Goal: Transaction & Acquisition: Purchase product/service

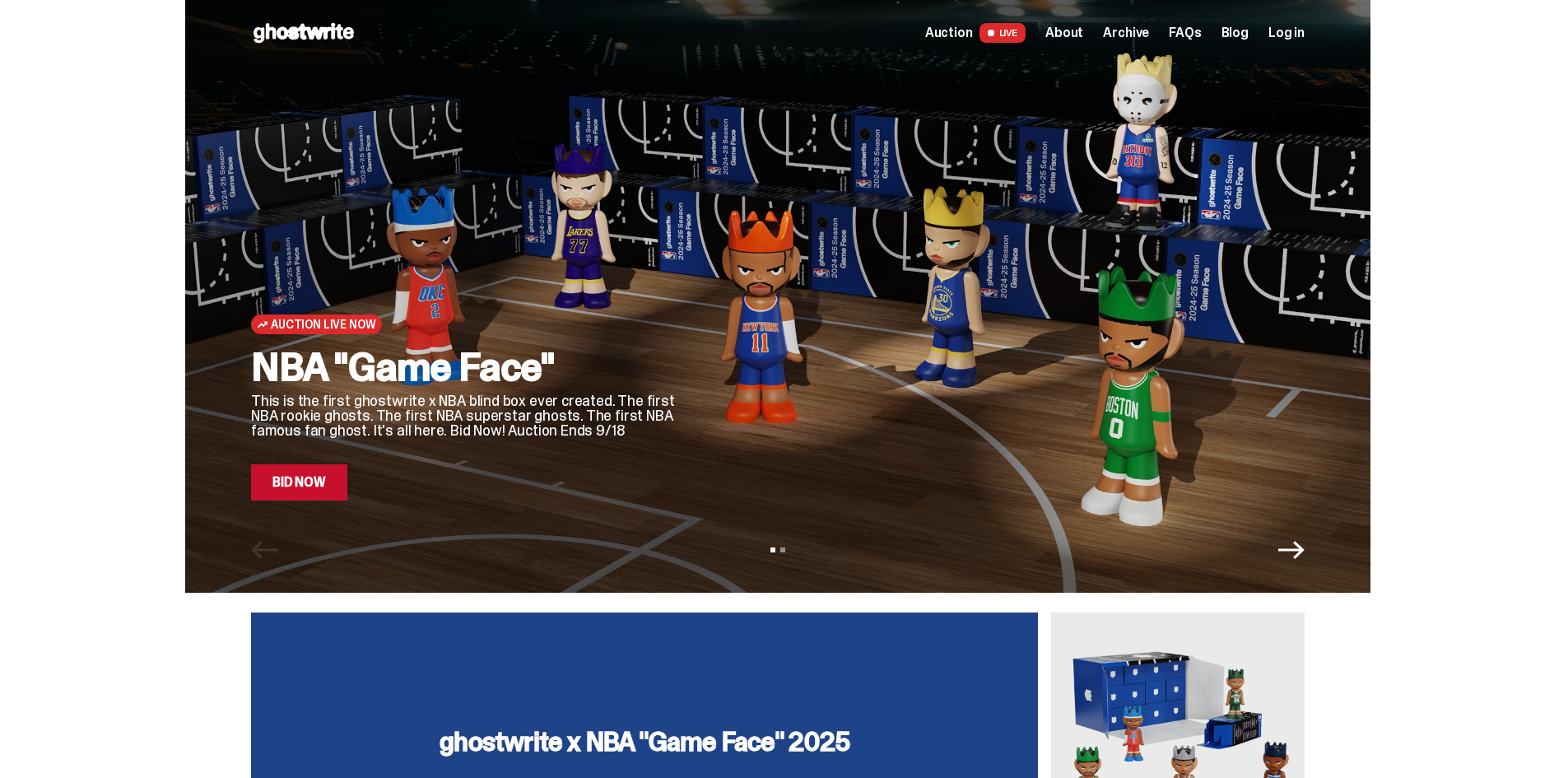
click at [963, 31] on span "Auction" at bounding box center [948, 33] width 47 height 13
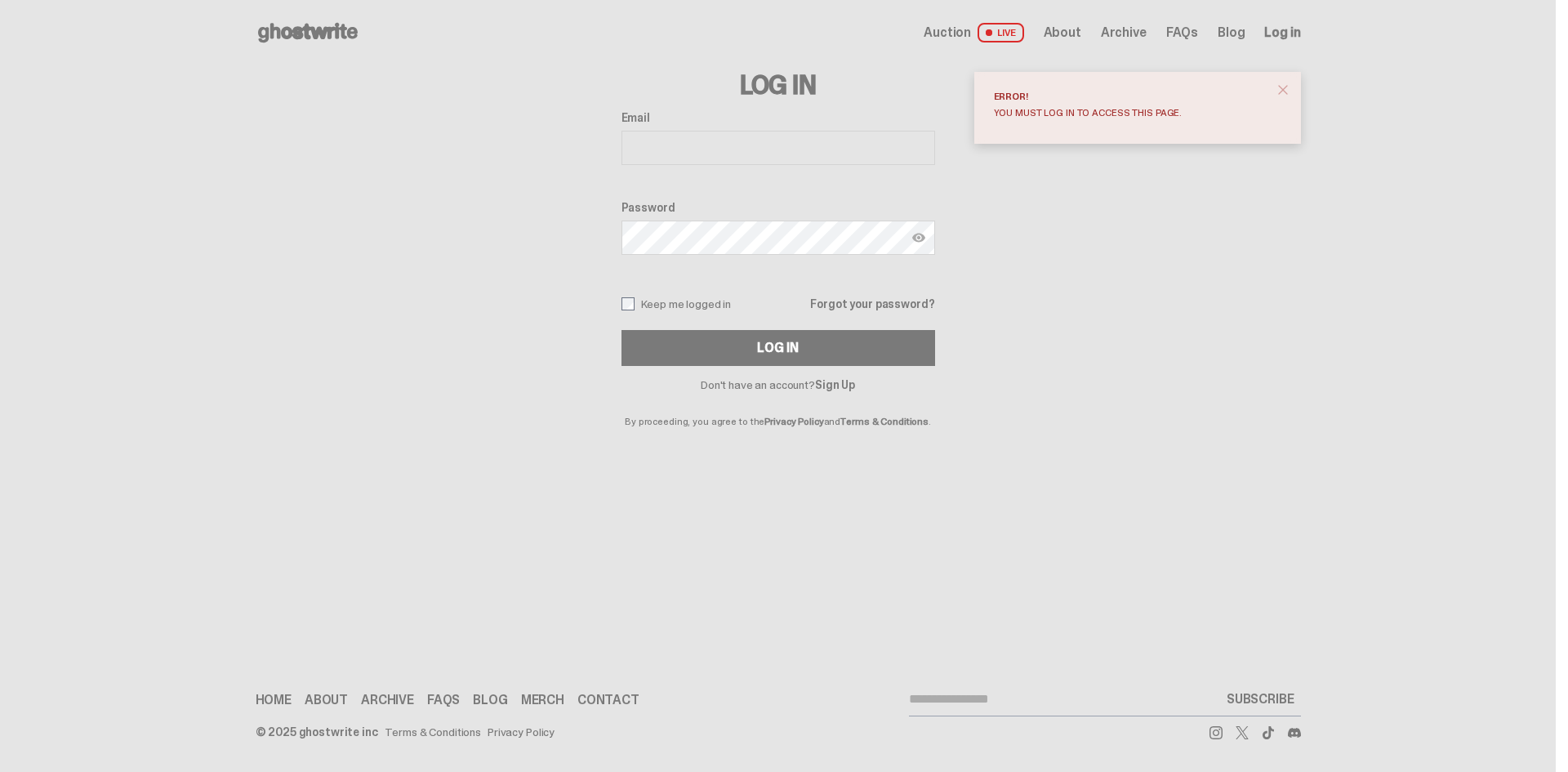
click at [817, 149] on input "Email" at bounding box center [778, 148] width 314 height 34
click at [778, 133] on input "Email" at bounding box center [778, 148] width 314 height 34
type input "**********"
click at [621, 330] on button "Log In" at bounding box center [778, 348] width 314 height 36
click at [922, 239] on img at bounding box center [919, 237] width 13 height 13
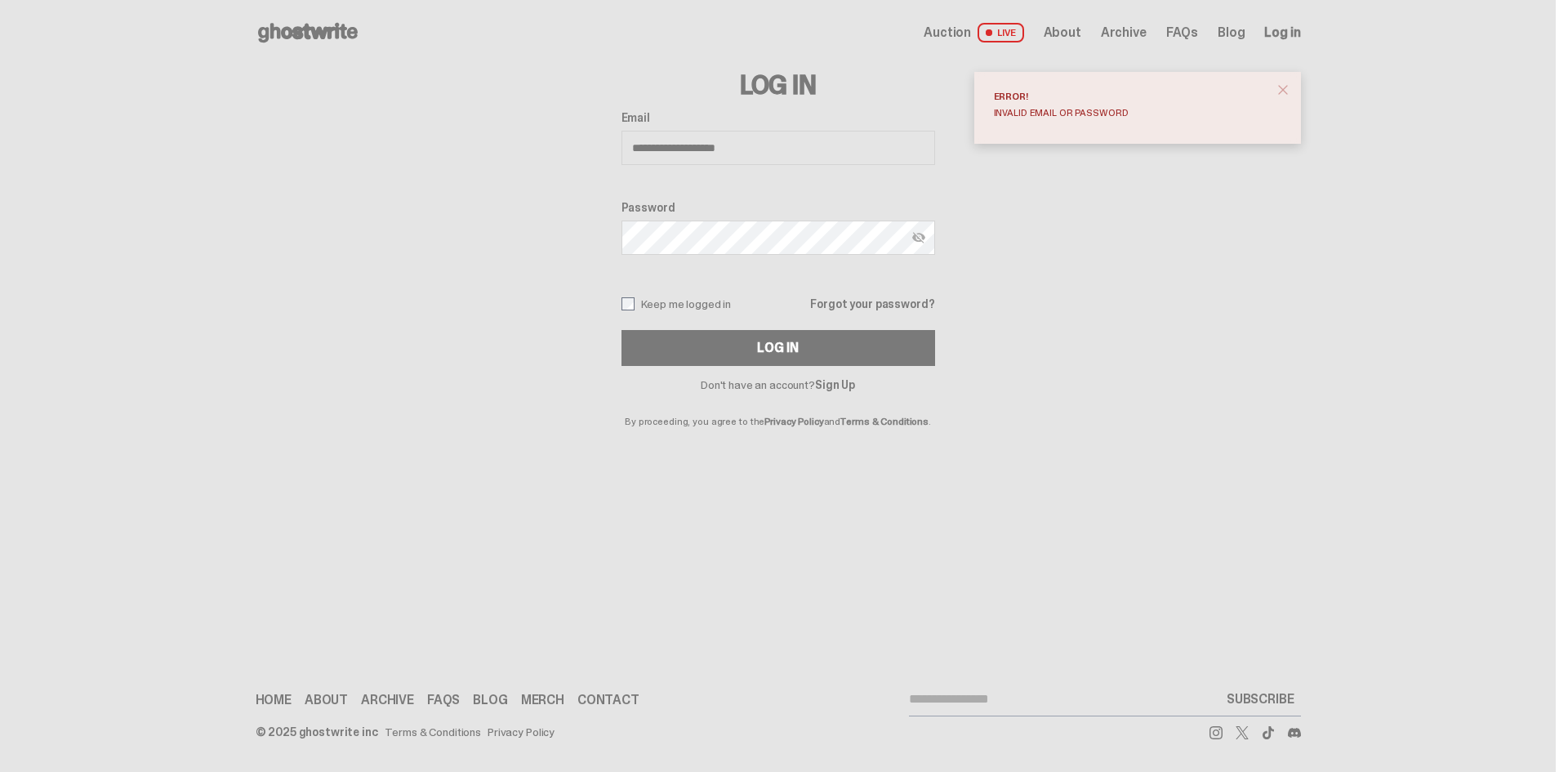
click at [674, 304] on label "Keep me logged in" at bounding box center [676, 303] width 110 height 13
click at [679, 339] on button "Log In" at bounding box center [778, 348] width 314 height 36
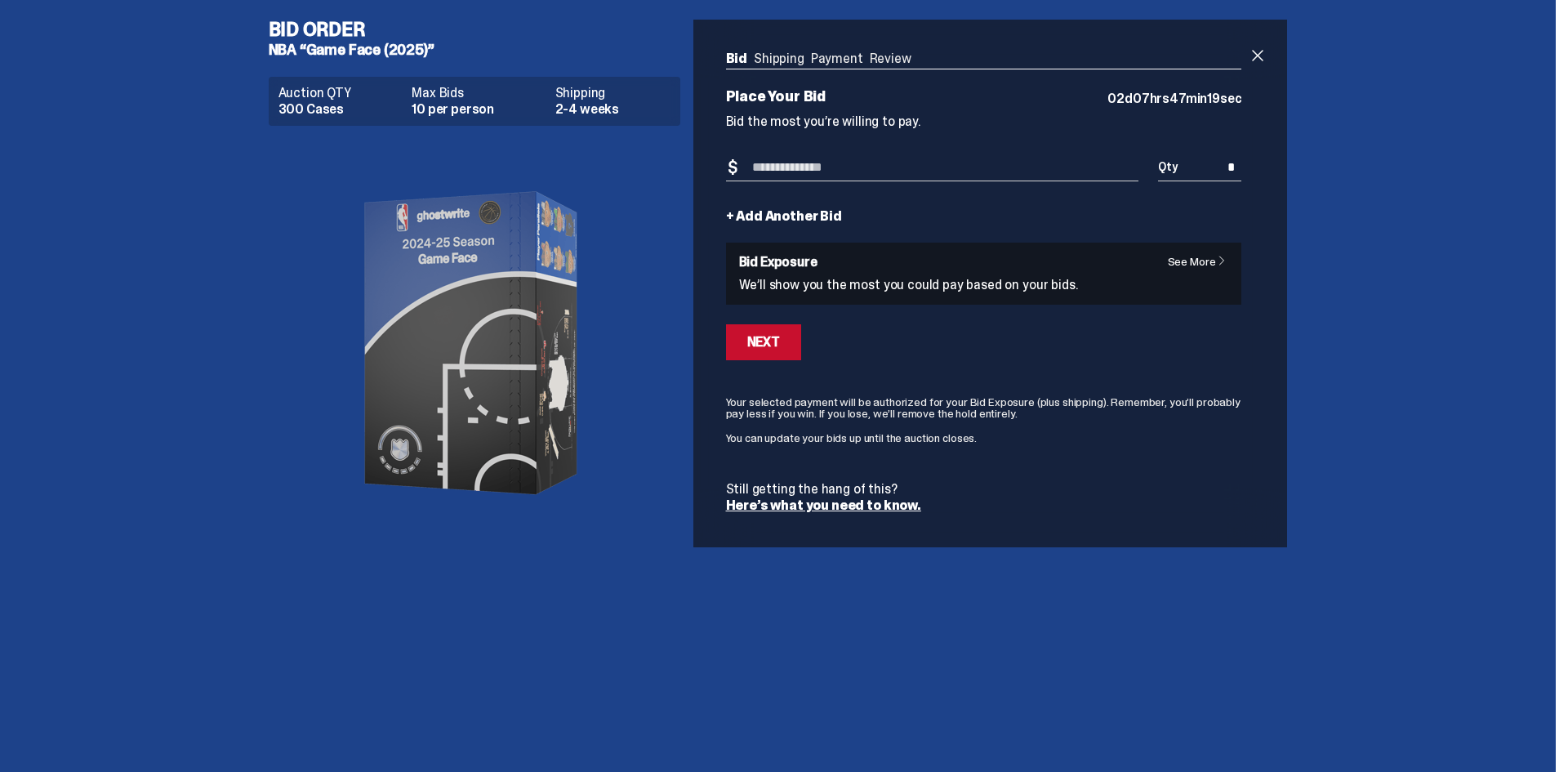
click at [1012, 172] on input "Bid Amount" at bounding box center [933, 168] width 414 height 27
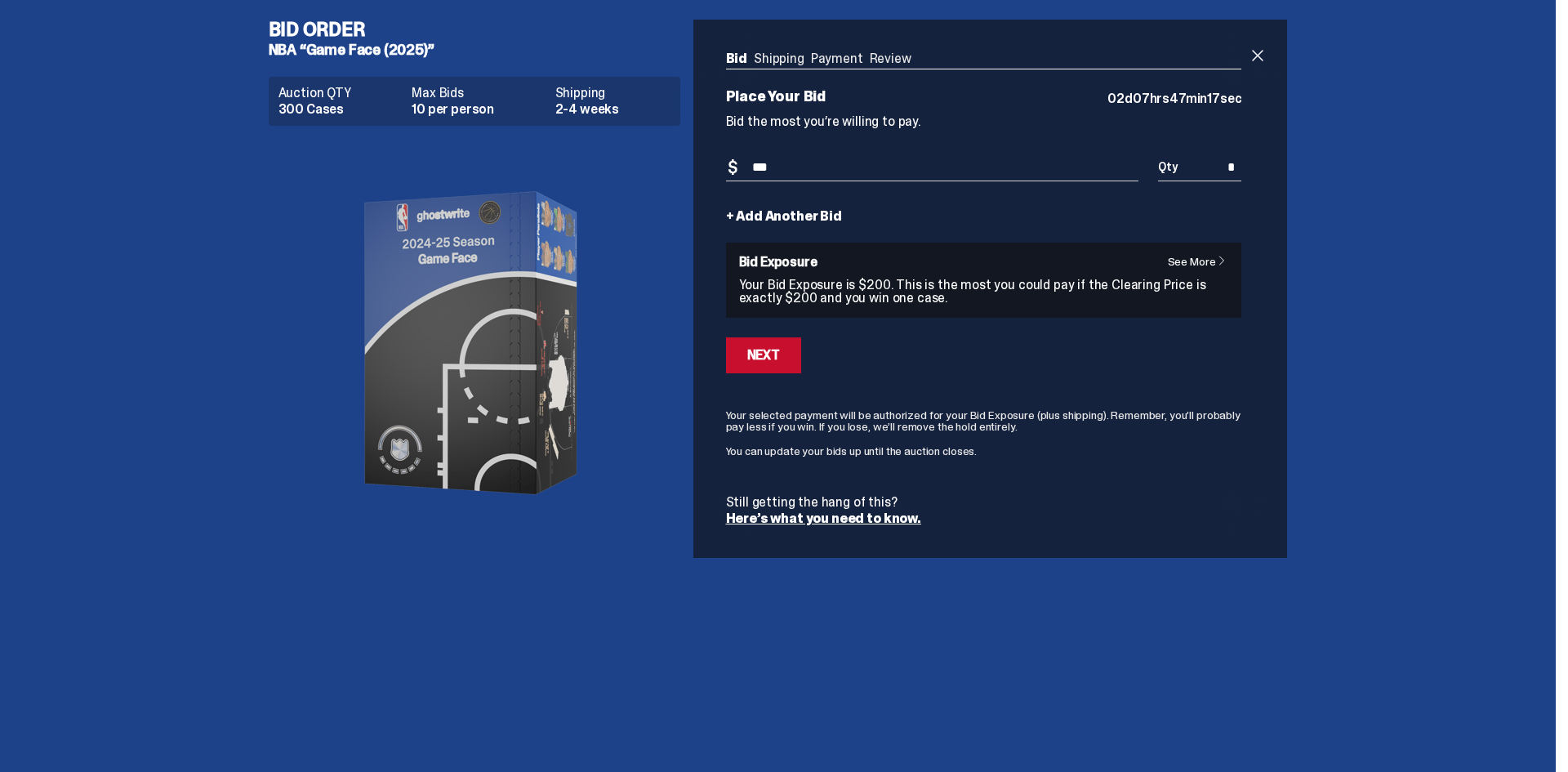
type input "***"
click at [1235, 165] on input "*" at bounding box center [1199, 168] width 83 height 27
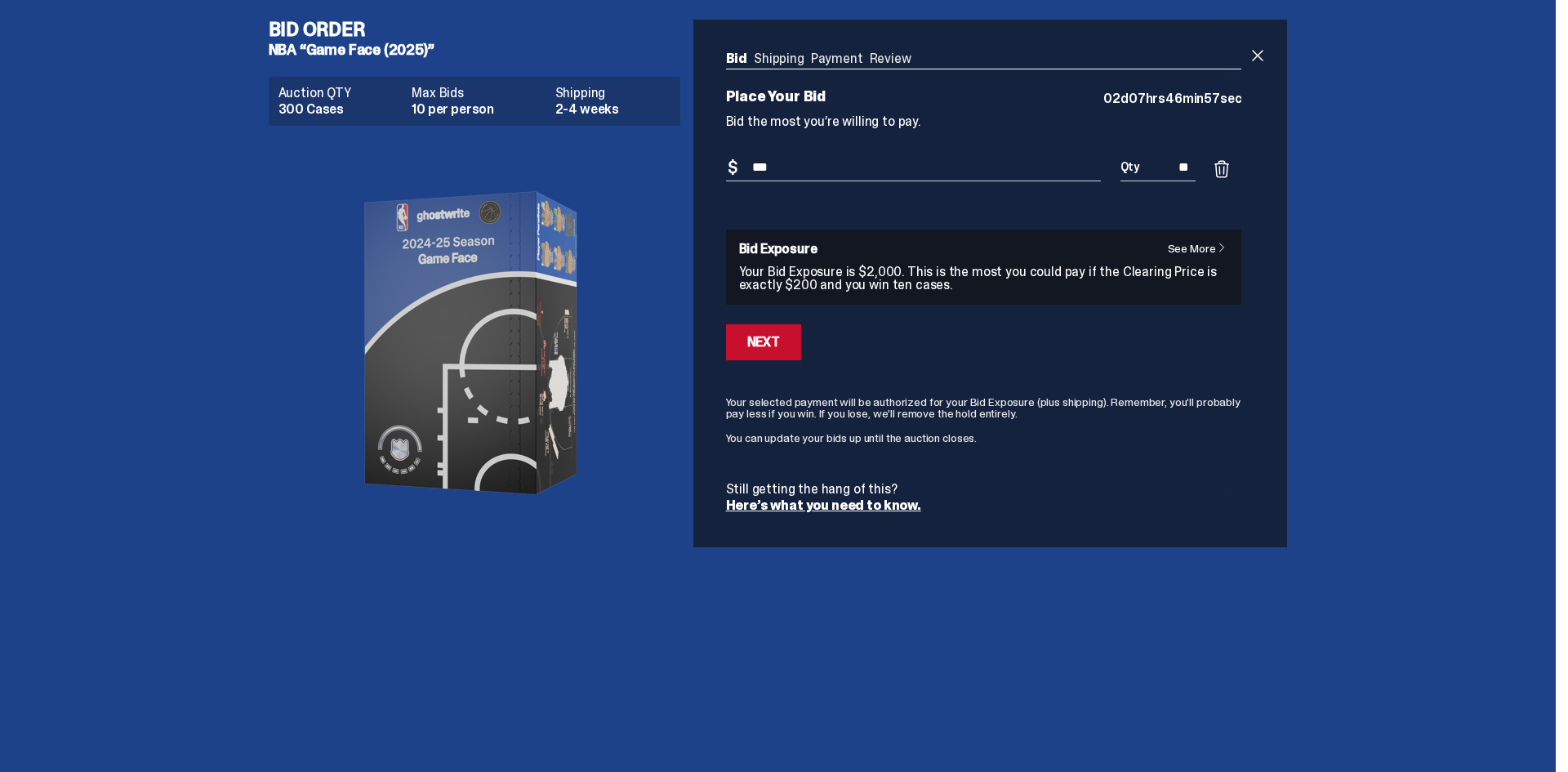
type input "**"
click at [771, 342] on div "Next" at bounding box center [764, 342] width 32 height 13
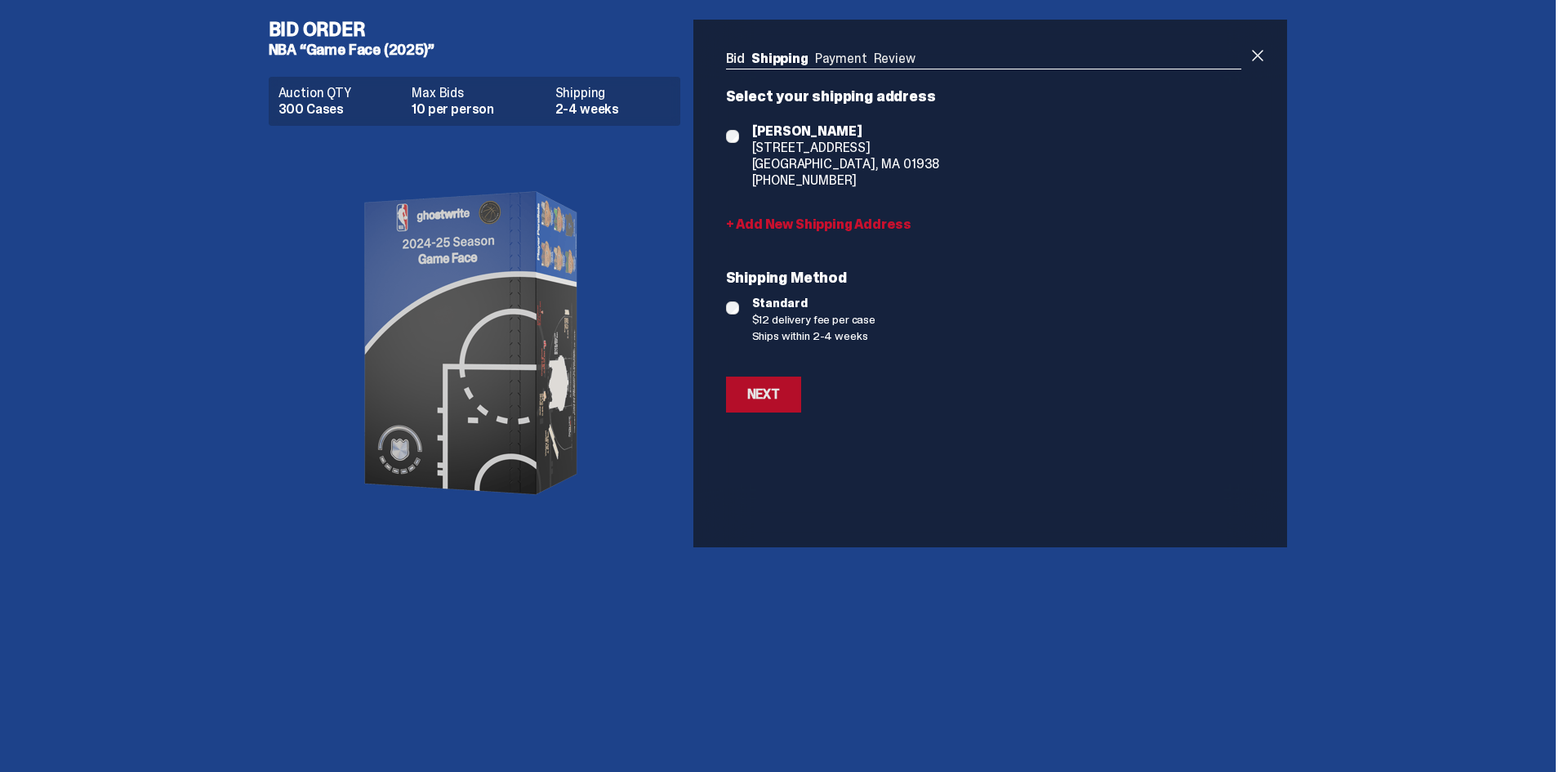
click at [772, 397] on div "Next" at bounding box center [764, 394] width 32 height 13
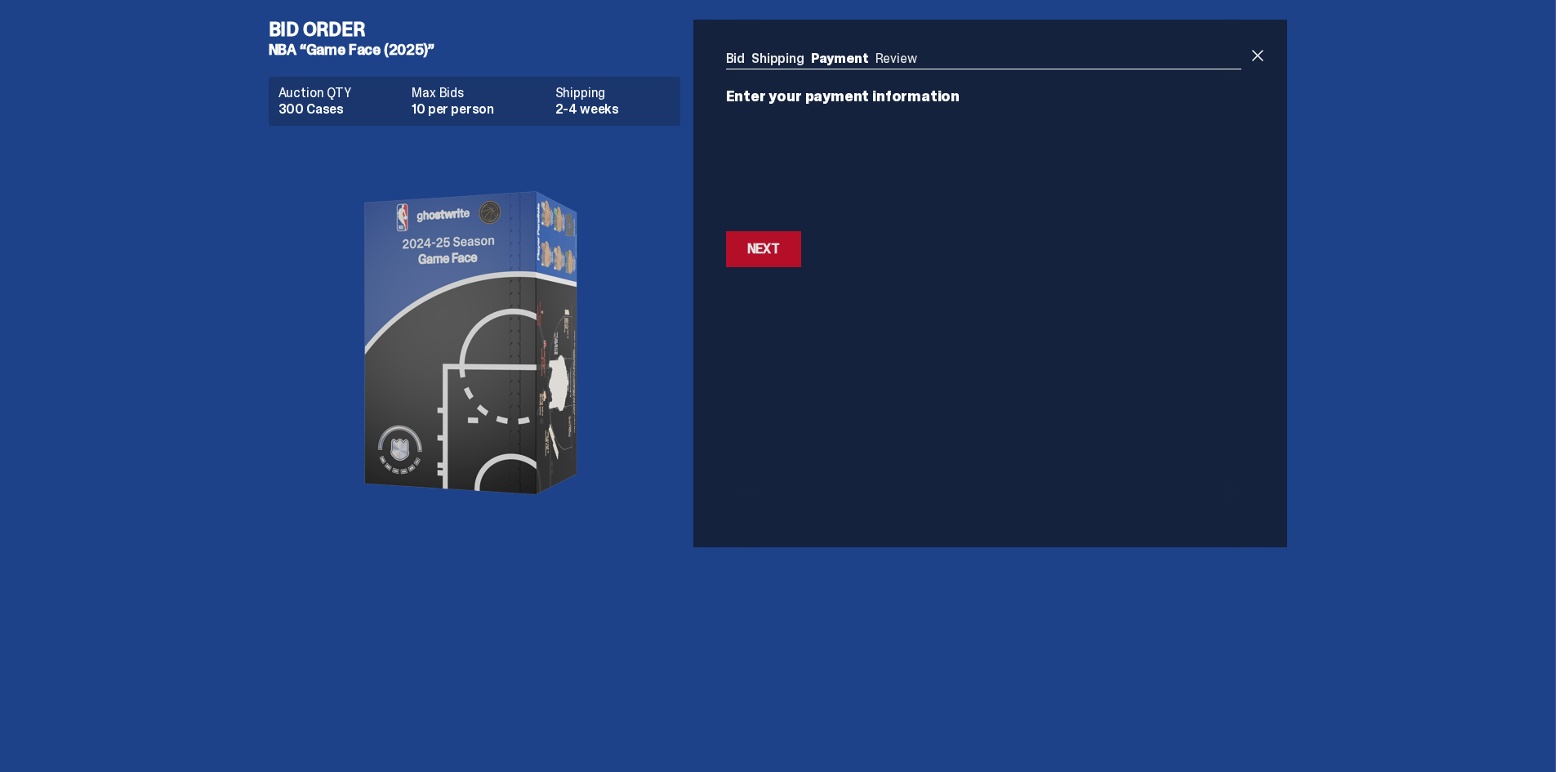
click at [761, 254] on div "Next" at bounding box center [764, 249] width 32 height 13
click at [758, 337] on div "Next" at bounding box center [764, 329] width 32 height 13
click at [797, 252] on button "Next Next" at bounding box center [764, 249] width 75 height 36
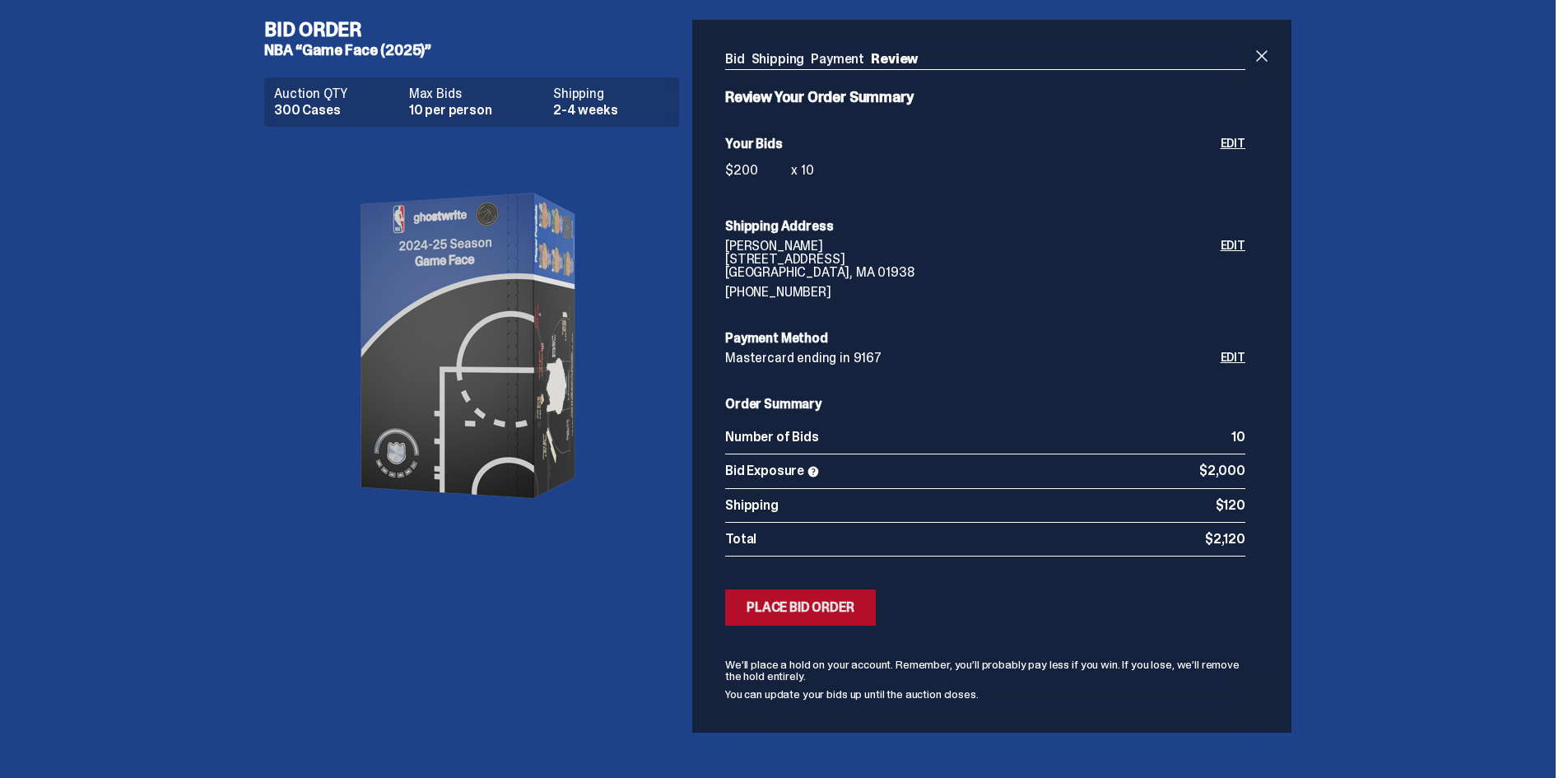
click at [779, 601] on div "Place Bid Order" at bounding box center [800, 607] width 108 height 13
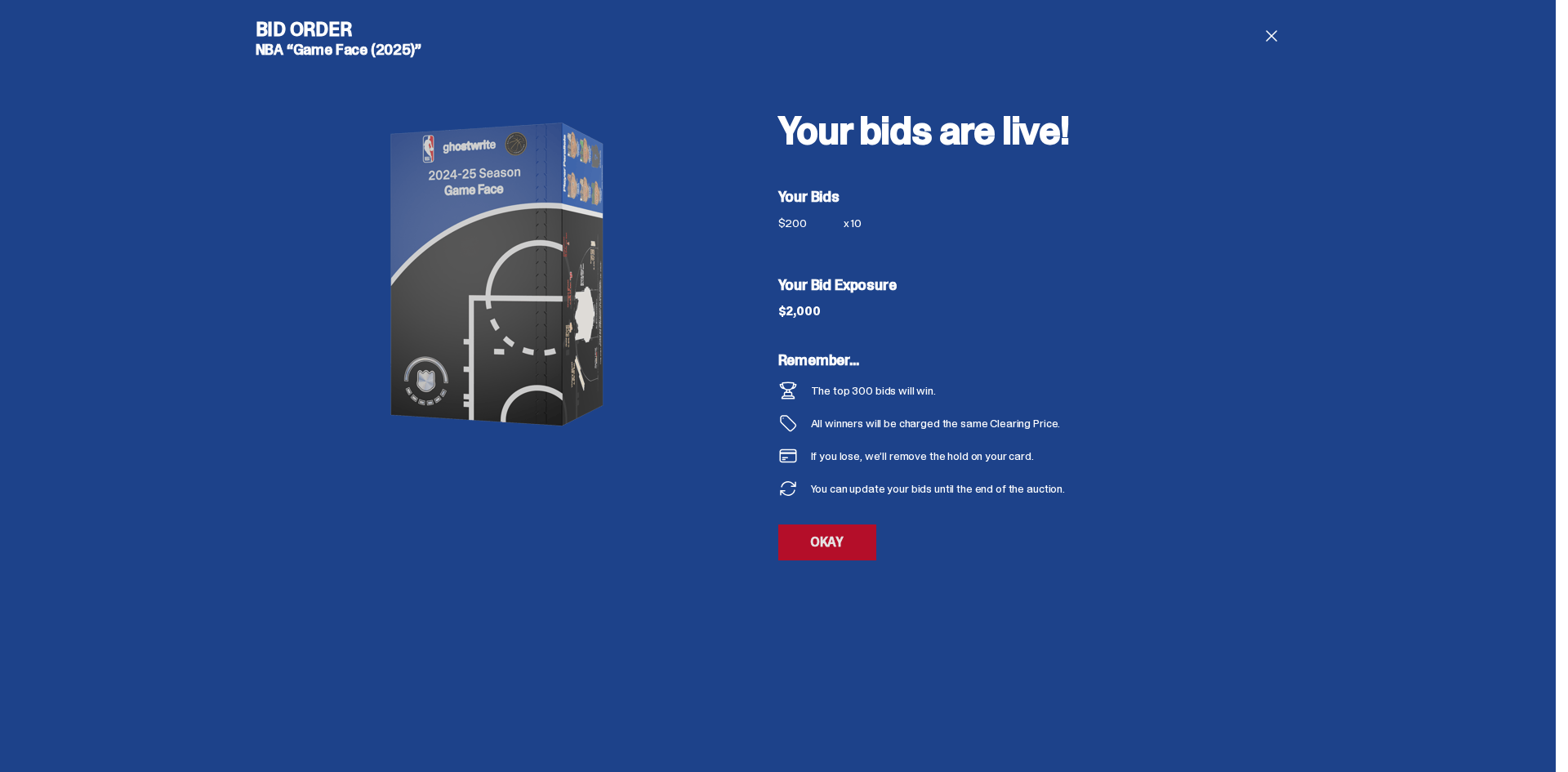
click at [836, 542] on link "OKAY" at bounding box center [827, 543] width 98 height 36
